Goal: Task Accomplishment & Management: Manage account settings

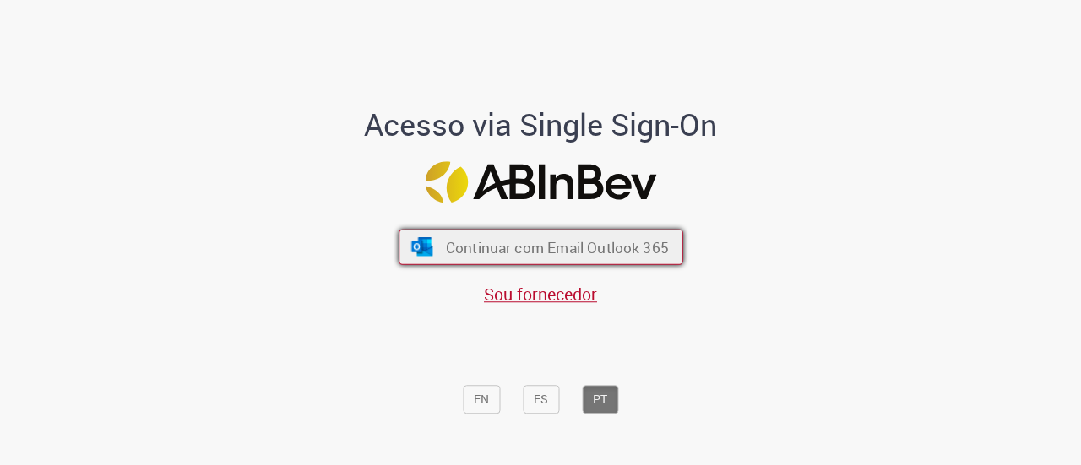
click at [453, 244] on span "Continuar com Email Outlook 365" at bounding box center [556, 246] width 223 height 19
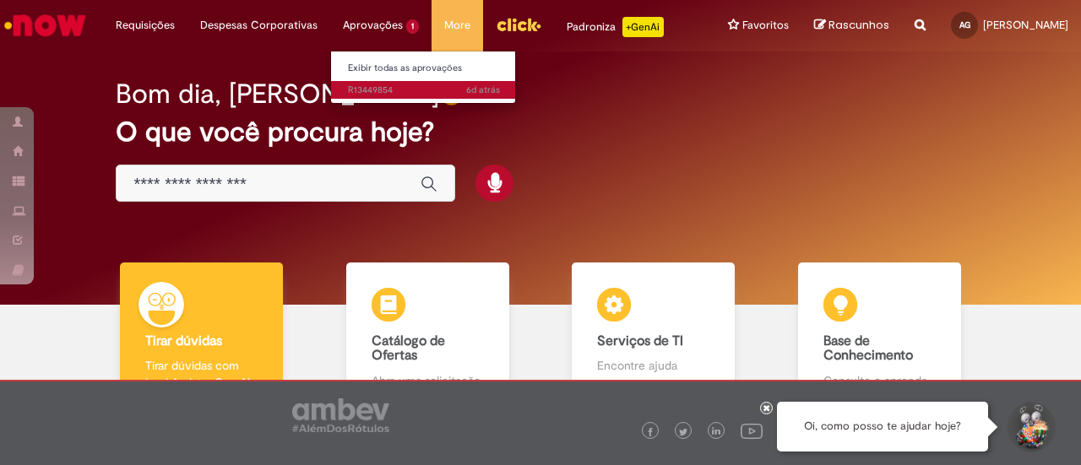
click at [378, 87] on span "6d atrás 6 dias atrás R13449854" at bounding box center [424, 91] width 152 height 14
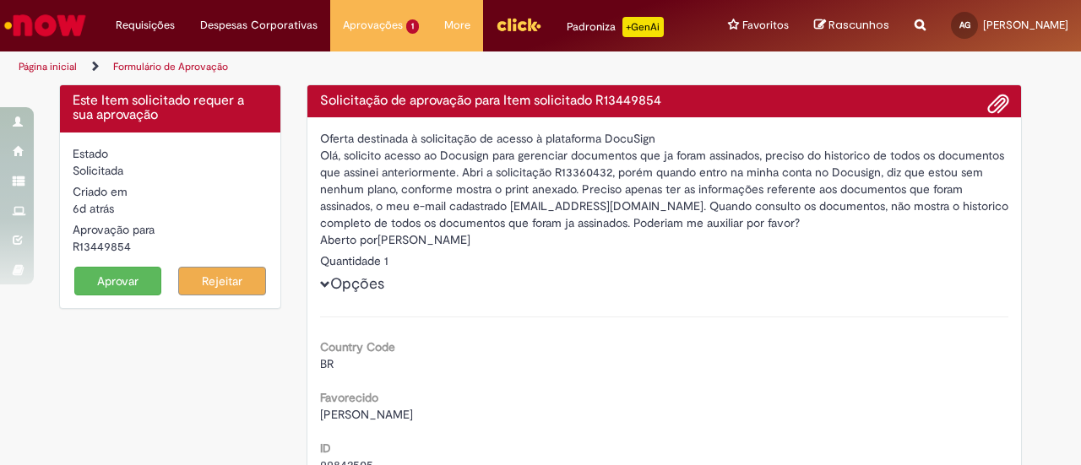
click at [122, 285] on button "Aprovar" at bounding box center [118, 281] width 88 height 29
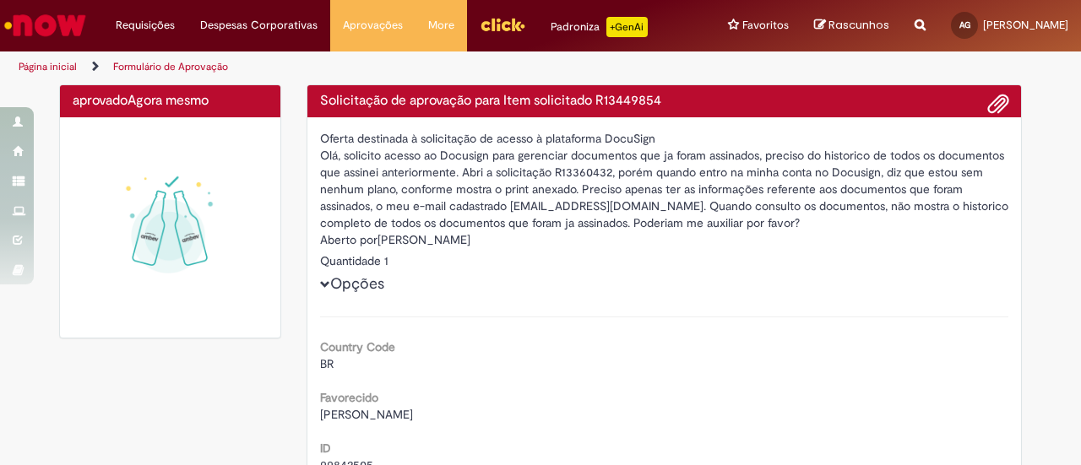
click at [485, 26] on img "Menu Cabeçalho" at bounding box center [503, 24] width 46 height 25
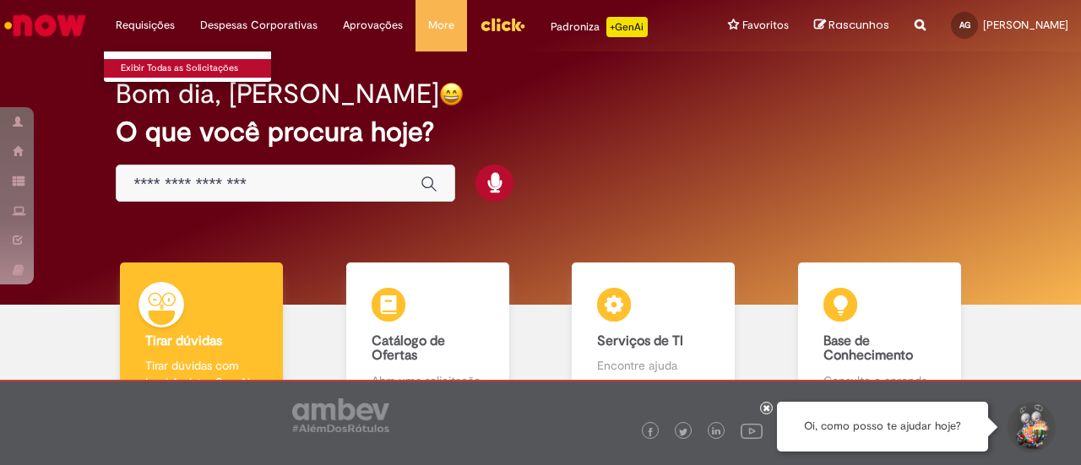
click at [159, 74] on link "Exibir Todas as Solicitações" at bounding box center [197, 68] width 186 height 19
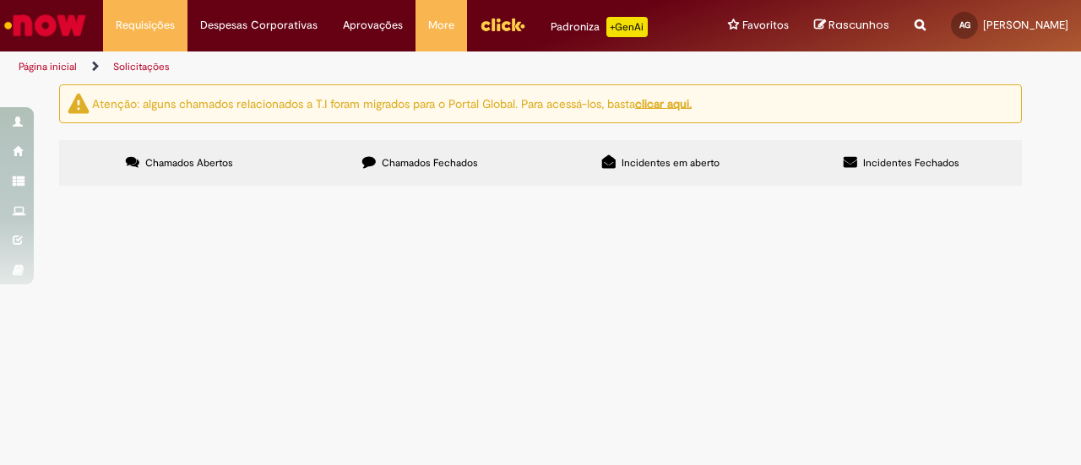
click at [422, 160] on span "Chamados Fechados" at bounding box center [430, 163] width 96 height 14
click at [729, 161] on label "Incidentes em aberto" at bounding box center [661, 163] width 241 height 46
click at [176, 168] on span "Chamados Abertos" at bounding box center [189, 163] width 88 height 14
click at [385, 163] on span "Chamados Fechados" at bounding box center [430, 163] width 96 height 14
